Goal: Task Accomplishment & Management: Complete application form

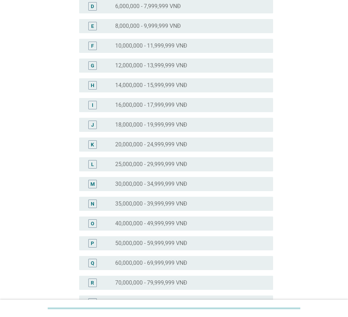
scroll to position [141, 0]
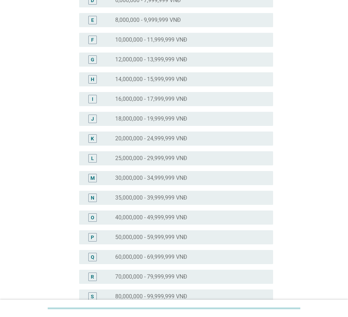
click at [170, 202] on div "radio_button_unchecked 35,000,000 - 39,999,999 VNĐ" at bounding box center [191, 198] width 152 height 8
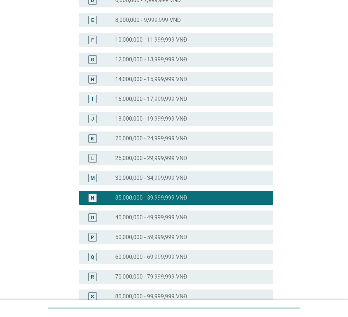
scroll to position [258, 0]
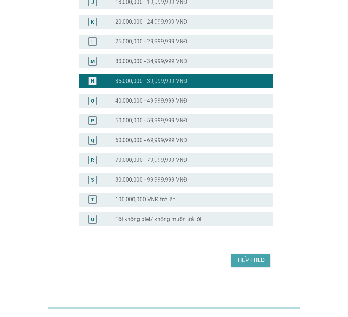
click at [250, 261] on div "Tiếp theo" at bounding box center [251, 260] width 28 height 8
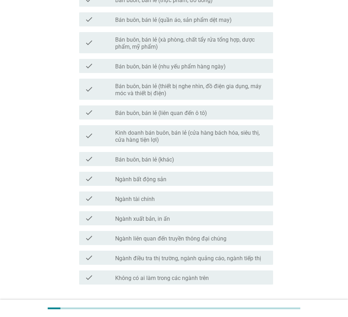
scroll to position [0, 0]
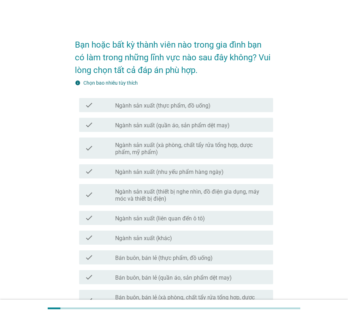
click at [251, 151] on label "Ngành sản xuất (xà phòng, chất tẩy rửa tổng hợp, dược phẩm, mỹ phẩm)" at bounding box center [191, 149] width 152 height 14
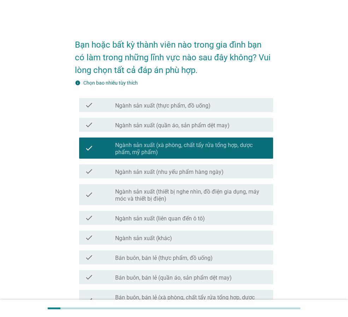
click at [241, 126] on div "check_box_outline_blank Ngành sản xuất (quần áo, sản phẩm dệt may)" at bounding box center [191, 125] width 152 height 8
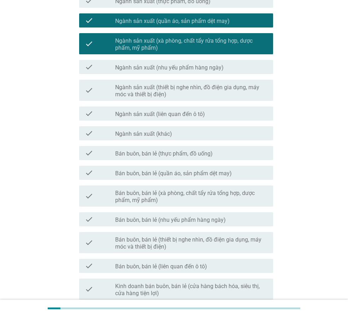
scroll to position [106, 0]
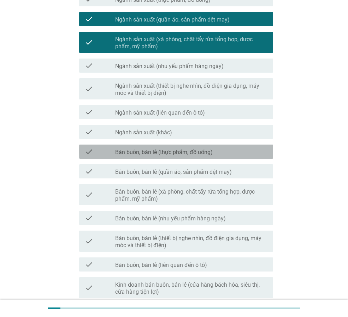
click at [211, 154] on label "Bán buôn, bán lẻ (thực phẩm, đồ uống)" at bounding box center [163, 152] width 97 height 7
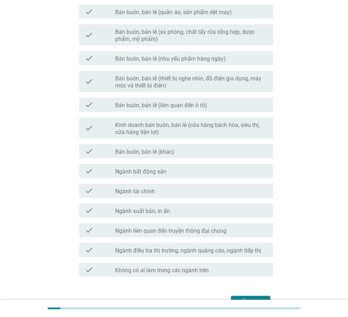
scroll to position [282, 0]
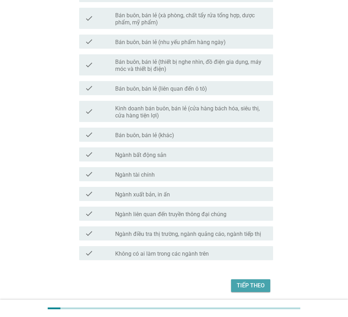
click at [260, 284] on div "Tiếp theo" at bounding box center [251, 286] width 28 height 8
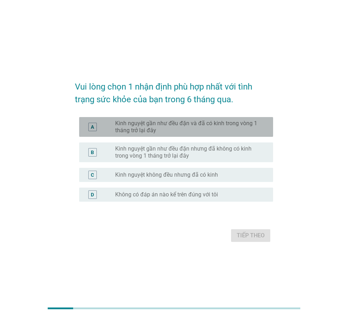
click at [234, 125] on label "Kinh nguyệt gần như đều đặn và đã có kinh trong vòng 1 tháng trở lại đây" at bounding box center [188, 127] width 146 height 14
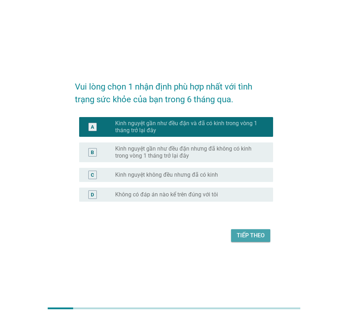
click at [268, 238] on button "Tiếp theo" at bounding box center [250, 235] width 39 height 13
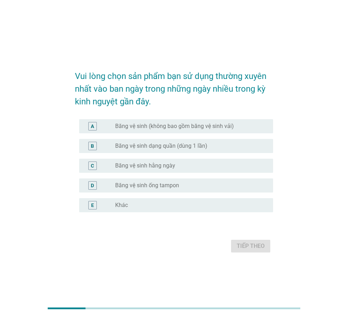
click at [202, 131] on div "A radio_button_unchecked Băng vệ sinh (không bao gồm băng vệ sinh vải)" at bounding box center [176, 126] width 194 height 14
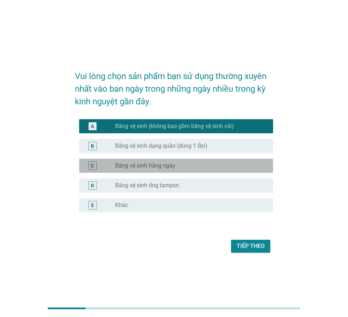
click at [191, 167] on div "radio_button_unchecked Băng vệ sinh hằng ngày" at bounding box center [188, 165] width 146 height 7
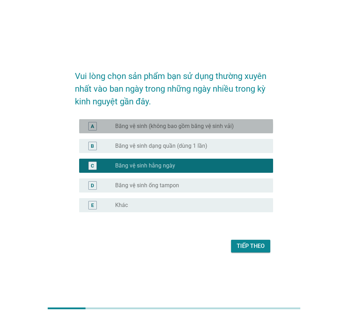
click at [189, 124] on label "Băng vệ sinh (không bao gồm băng vệ sinh vải)" at bounding box center [174, 126] width 119 height 7
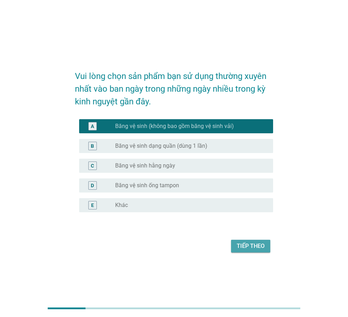
click at [245, 244] on div "Tiếp theo" at bounding box center [251, 246] width 28 height 8
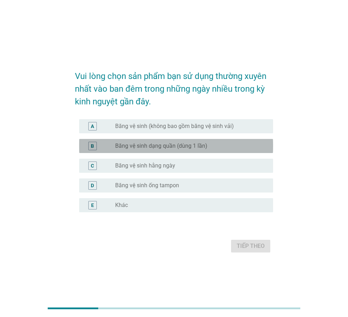
click at [223, 147] on div "radio_button_unchecked Băng vệ sinh dạng quần (dùng 1 lần)" at bounding box center [188, 146] width 146 height 7
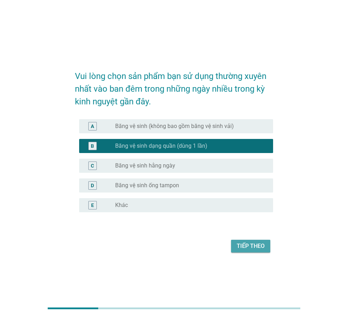
click at [257, 251] on button "Tiếp theo" at bounding box center [250, 246] width 39 height 13
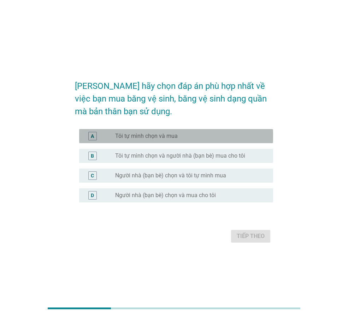
click at [189, 138] on div "radio_button_unchecked Tôi tự mình chọn và mua" at bounding box center [188, 136] width 146 height 7
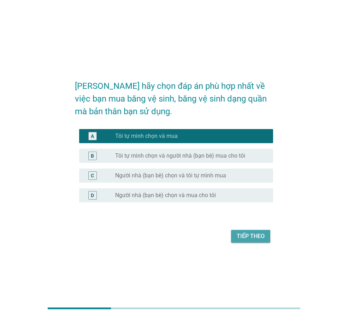
click at [261, 242] on button "Tiếp theo" at bounding box center [250, 236] width 39 height 13
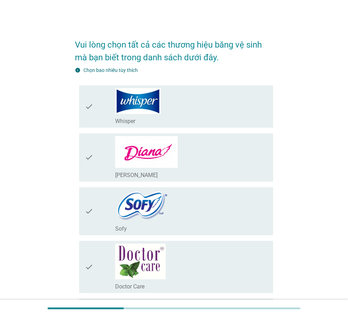
click at [220, 98] on div "check_box_outline_blank Whisper" at bounding box center [191, 106] width 152 height 37
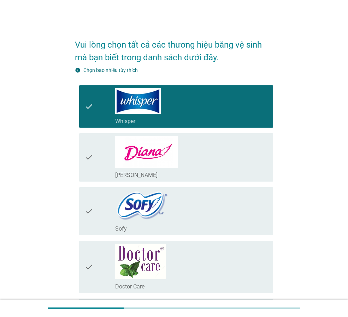
click at [225, 167] on div "check_box_outline_blank [PERSON_NAME]" at bounding box center [191, 157] width 152 height 43
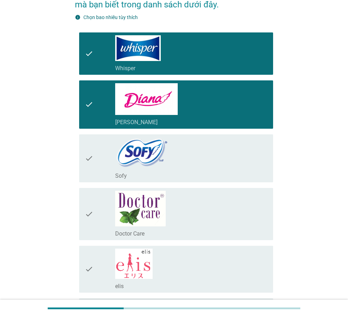
scroll to position [71, 0]
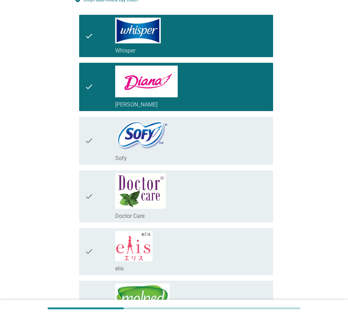
click at [243, 199] on div "check_box_outline_blank Doctor Care" at bounding box center [191, 196] width 152 height 47
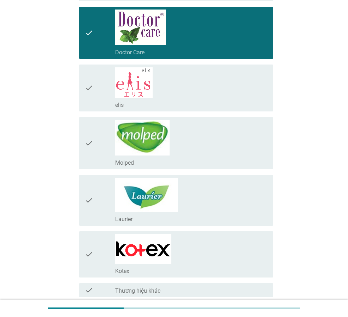
scroll to position [247, 0]
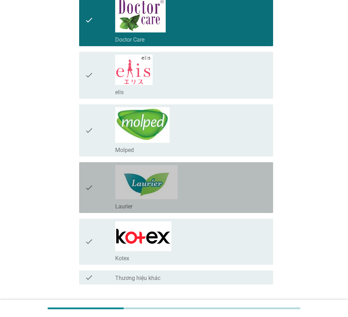
click at [243, 199] on div "check_box_outline_blank Laurier" at bounding box center [191, 187] width 152 height 45
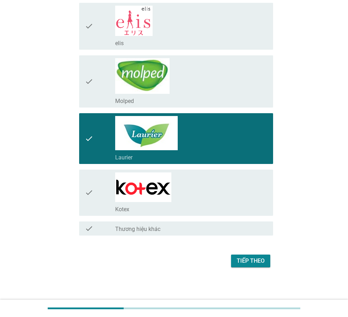
scroll to position [297, 0]
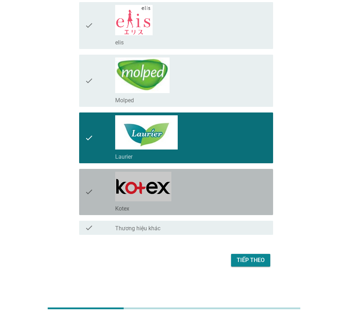
click at [243, 199] on div "check_box_outline_blank Kotex" at bounding box center [191, 192] width 152 height 41
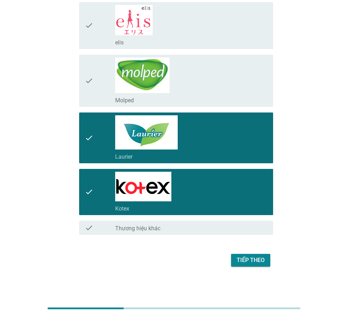
click at [259, 258] on div "Tiếp theo" at bounding box center [251, 260] width 28 height 8
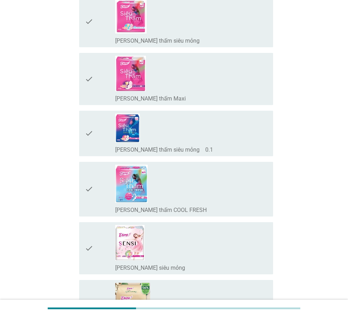
scroll to position [106, 0]
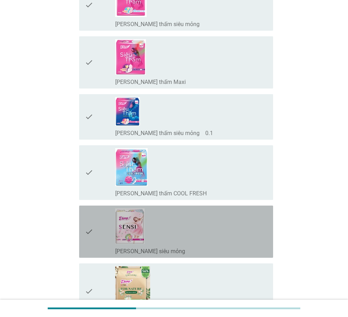
click at [255, 227] on div "check_box_outline_blank [PERSON_NAME] SENSI siêu mỏng" at bounding box center [191, 232] width 152 height 47
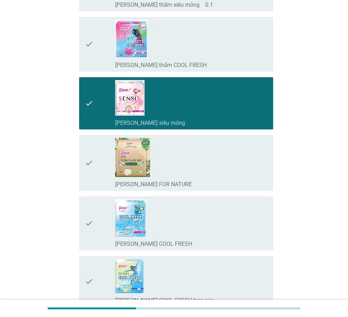
scroll to position [247, 0]
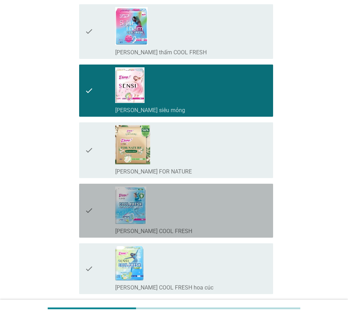
click at [253, 223] on div "check_box_outline_blank [PERSON_NAME] SENSI COOL FRESH" at bounding box center [191, 211] width 152 height 48
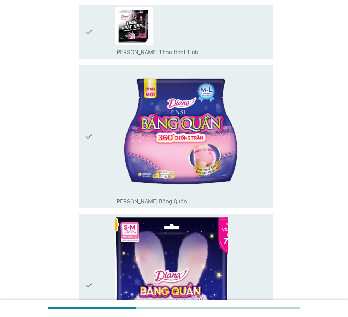
scroll to position [1059, 0]
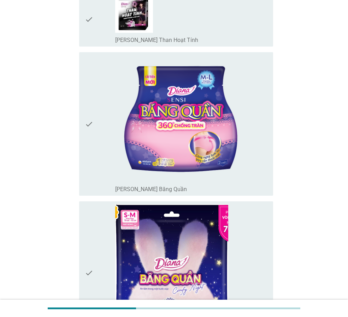
click at [262, 174] on div "check_box_outline_blank [PERSON_NAME] Băng Quần" at bounding box center [191, 124] width 152 height 138
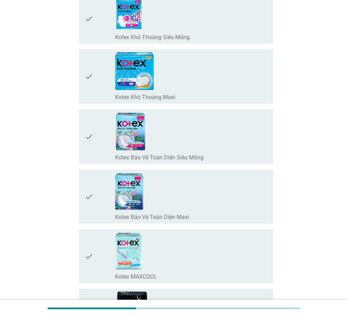
scroll to position [1447, 0]
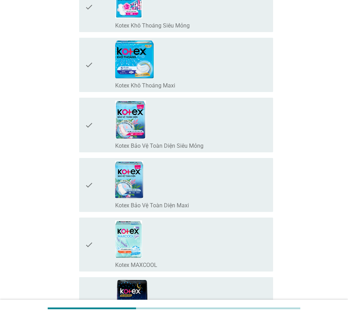
click at [232, 239] on div "check_box_outline_blank Kotex MAXCOOL" at bounding box center [191, 245] width 152 height 48
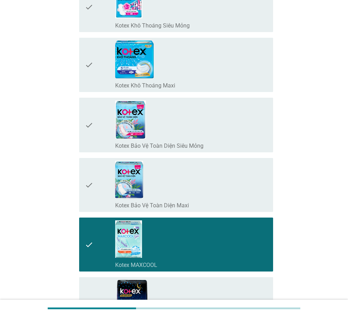
click at [245, 191] on div "check_box_outline_blank Kotex Bảo Vệ Toàn Diện Maxi" at bounding box center [191, 185] width 152 height 48
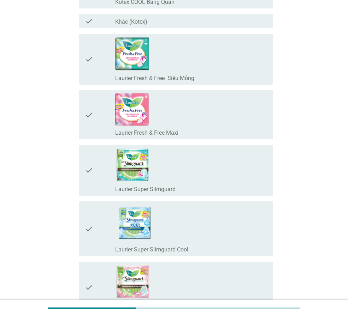
scroll to position [2718, 0]
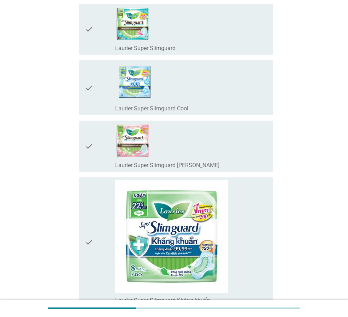
click at [216, 91] on div "check_box_outline_blank Laurier Super Slimguard Cool" at bounding box center [191, 87] width 152 height 49
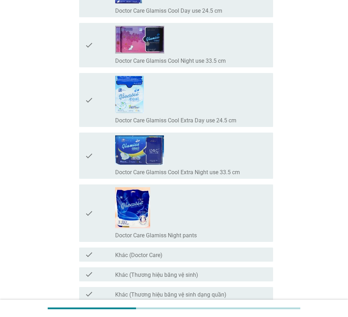
scroll to position [6348, 0]
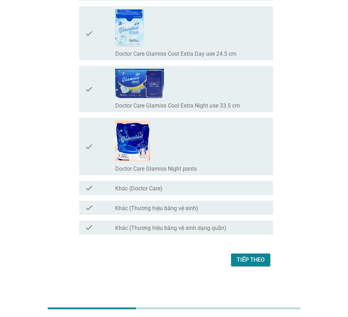
click at [255, 257] on div "Tiếp theo" at bounding box center [251, 260] width 28 height 8
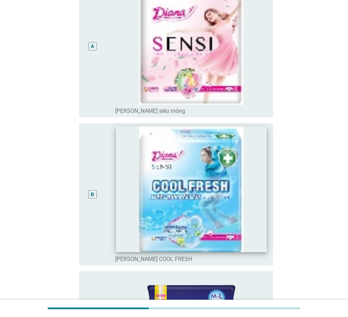
scroll to position [141, 0]
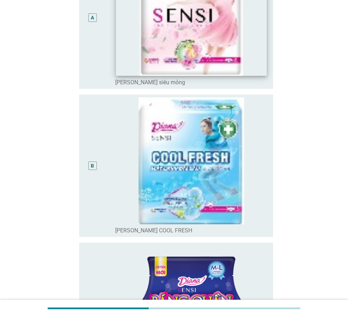
click at [187, 37] on img at bounding box center [191, 13] width 150 height 126
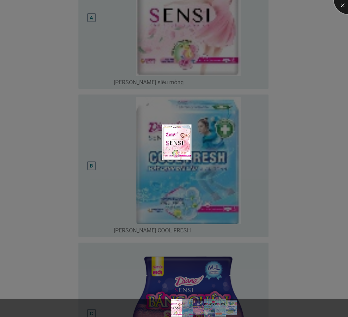
click at [342, 2] on div at bounding box center [348, 0] width 28 height 28
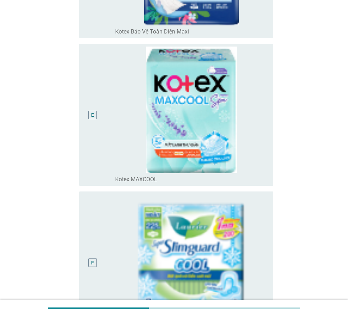
scroll to position [639, 0]
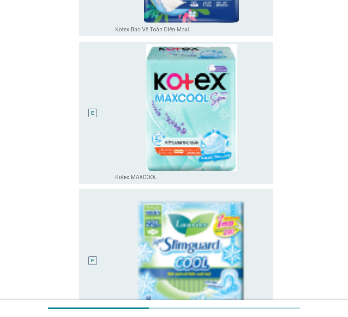
click at [92, 113] on div "E" at bounding box center [92, 112] width 3 height 7
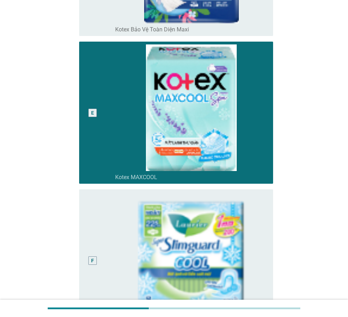
scroll to position [744, 0]
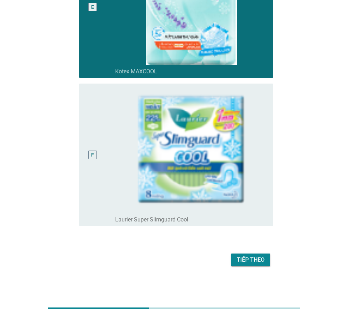
click at [267, 260] on button "Tiếp theo" at bounding box center [250, 260] width 39 height 13
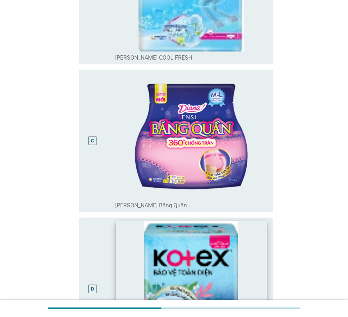
scroll to position [318, 0]
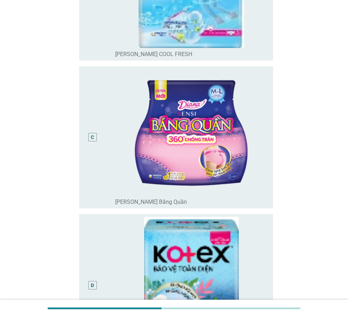
click at [96, 138] on div "C" at bounding box center [92, 137] width 8 height 8
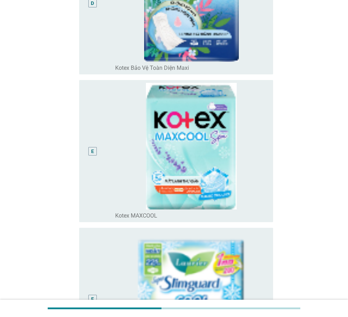
scroll to position [764, 0]
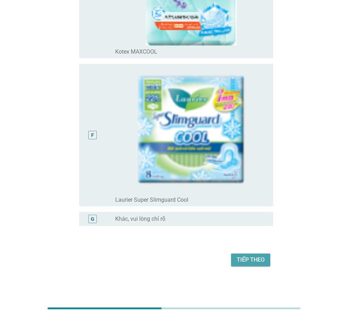
click at [267, 264] on button "Tiếp theo" at bounding box center [250, 260] width 39 height 13
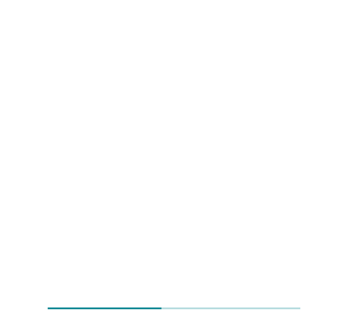
scroll to position [0, 0]
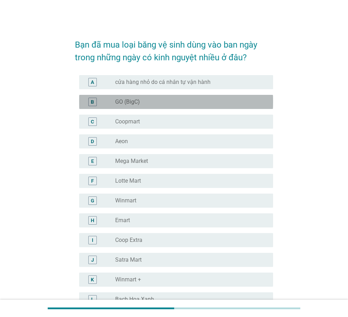
click at [149, 101] on div "radio_button_unchecked GO (BigC)" at bounding box center [188, 101] width 146 height 7
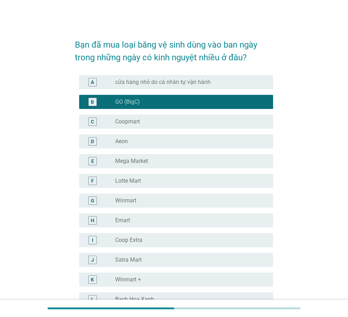
click at [153, 139] on div "radio_button_unchecked Aeon" at bounding box center [188, 141] width 146 height 7
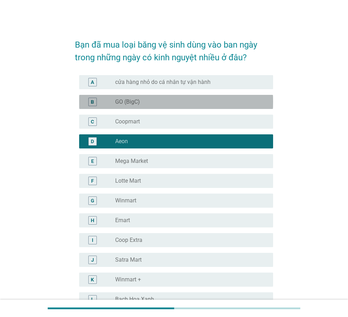
click at [158, 103] on div "radio_button_unchecked GO (BigC)" at bounding box center [188, 101] width 146 height 7
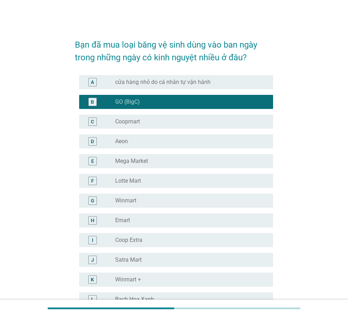
click at [177, 84] on label "cửa hàng nhỏ do cá nhân tự vận hành" at bounding box center [162, 82] width 95 height 7
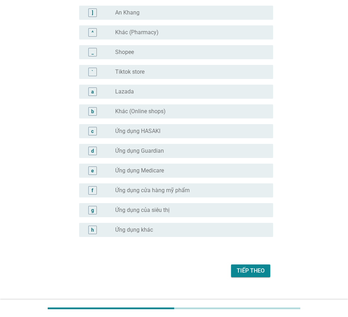
scroll to position [634, 0]
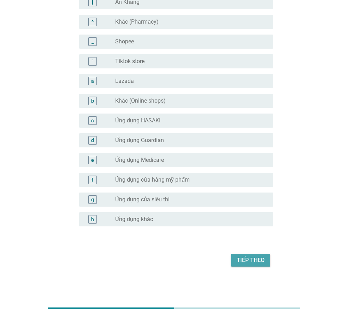
click at [252, 258] on div "Tiếp theo" at bounding box center [251, 260] width 28 height 8
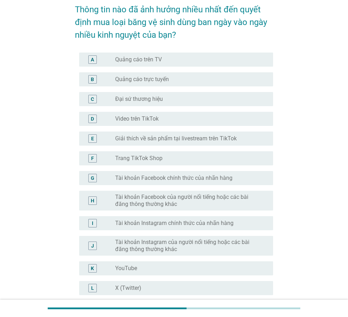
scroll to position [0, 0]
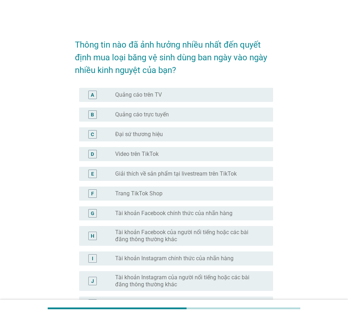
click at [134, 97] on label "Quảng cáo trên TV" at bounding box center [138, 94] width 47 height 7
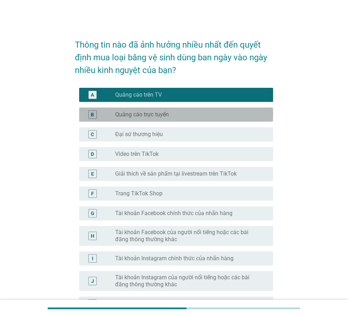
click at [147, 119] on div "radio_button_unchecked Quảng cáo trực tuyến" at bounding box center [191, 114] width 152 height 8
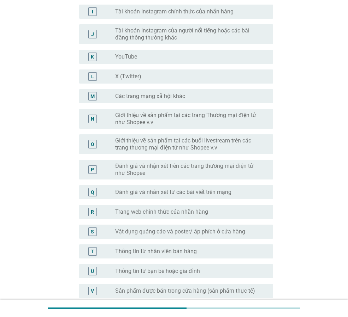
scroll to position [282, 0]
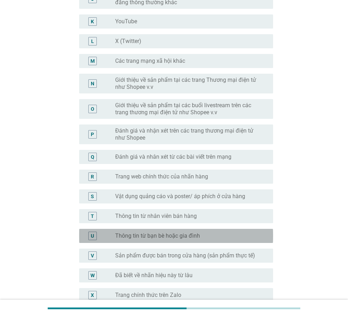
click at [228, 233] on div "radio_button_unchecked Thông tin từ bạn bè hoặc gia đình" at bounding box center [188, 236] width 146 height 7
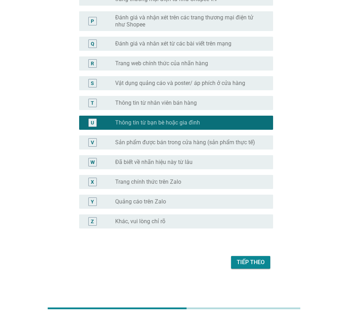
scroll to position [398, 0]
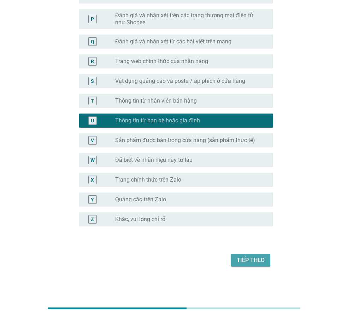
click at [265, 264] on button "Tiếp theo" at bounding box center [250, 260] width 39 height 13
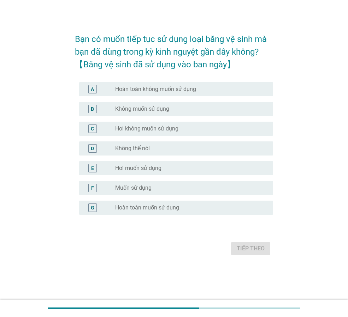
scroll to position [0, 0]
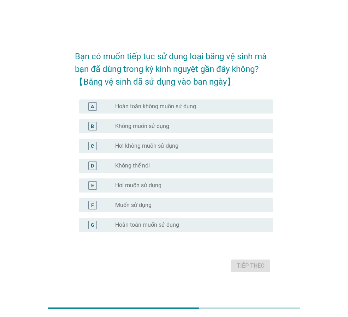
click at [170, 201] on div "F radio_button_unchecked Muốn sử dụng" at bounding box center [176, 205] width 194 height 14
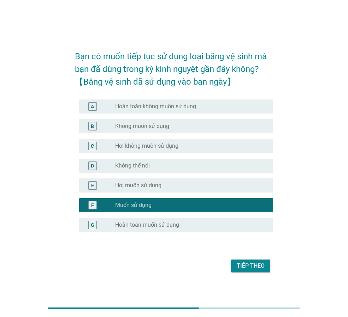
click at [248, 265] on div "Tiếp theo" at bounding box center [251, 266] width 28 height 8
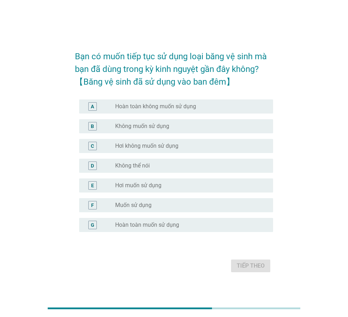
click at [166, 184] on div "radio_button_unchecked Hơi muốn sử dụng" at bounding box center [188, 185] width 146 height 7
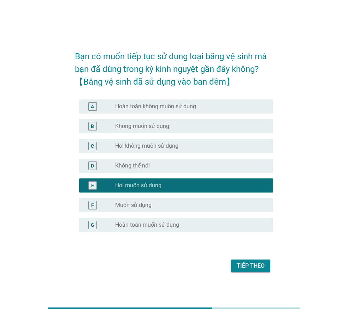
click at [257, 264] on div "Tiếp theo" at bounding box center [251, 266] width 28 height 8
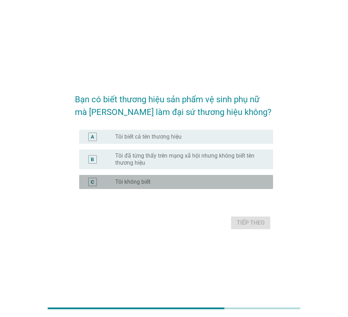
click at [180, 185] on div "radio_button_unchecked Tôi không biết" at bounding box center [188, 182] width 146 height 7
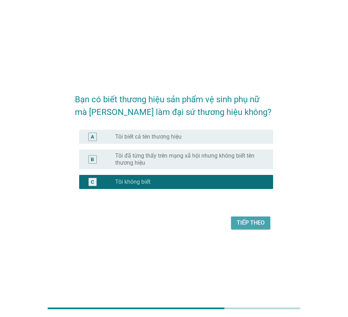
click at [260, 226] on div "Tiếp theo" at bounding box center [251, 223] width 28 height 8
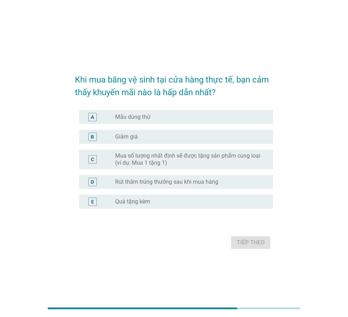
click at [229, 158] on label "Mua số lượng nhất định sẽ được tặng sản phẩm cùng loại (ví dụ: Mua 1 tặng 1)" at bounding box center [188, 159] width 146 height 14
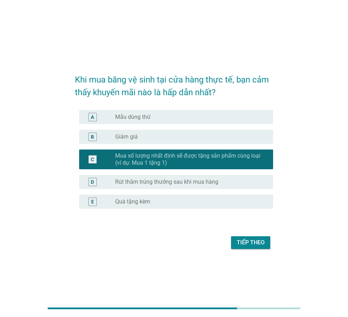
click at [263, 243] on div "Tiếp theo" at bounding box center [251, 243] width 28 height 8
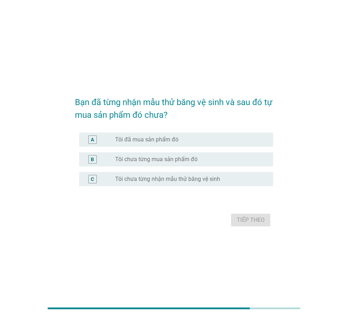
click at [226, 184] on div "C radio_button_unchecked Tôi chưa từng nhận mẫu thử băng vệ sinh" at bounding box center [176, 179] width 194 height 14
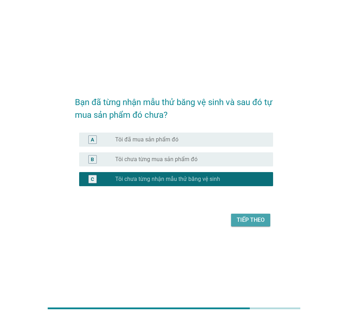
click at [249, 220] on div "Tiếp theo" at bounding box center [251, 220] width 28 height 8
